Goal: Communication & Community: Ask a question

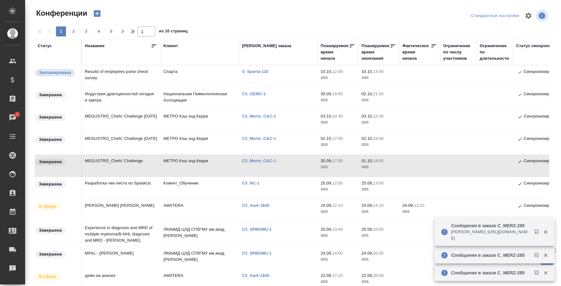
click at [536, 231] on icon "button" at bounding box center [538, 234] width 8 height 8
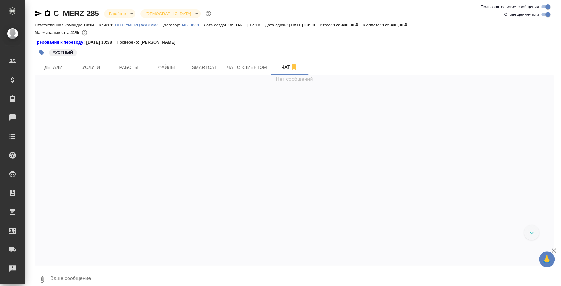
click at [191, 274] on textarea at bounding box center [302, 278] width 505 height 21
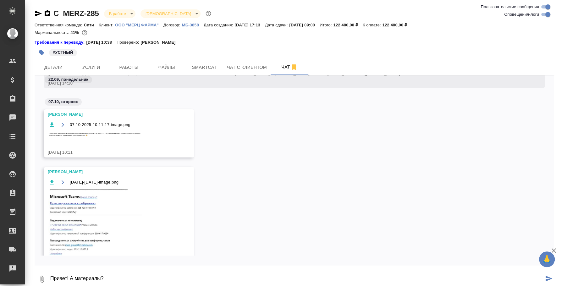
type textarea "Привет! А материалы?"
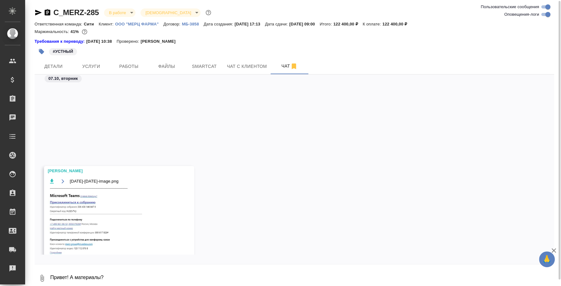
scroll to position [4679, 0]
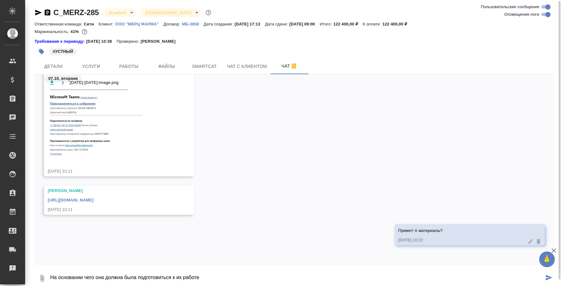
type textarea "На основании чего она должна была подготовиться к их работе"
